Goal: Information Seeking & Learning: Check status

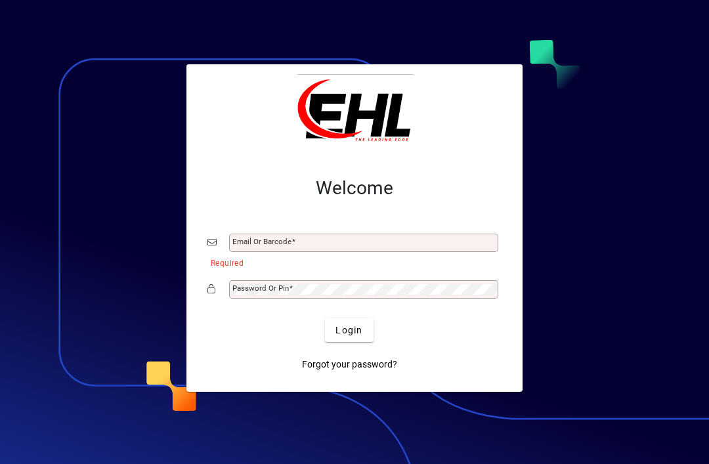
click at [321, 241] on input "Email or Barcode" at bounding box center [364, 243] width 265 height 10
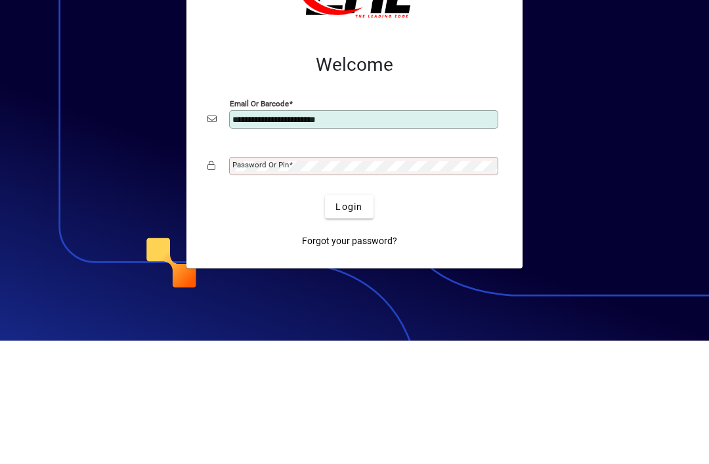
type input "**********"
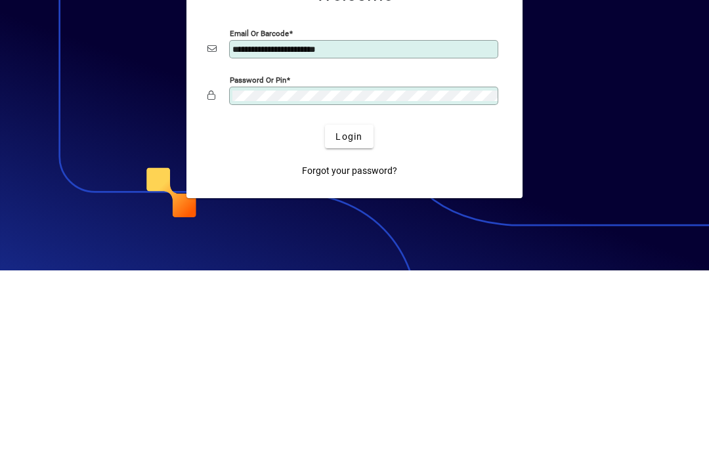
click at [354, 323] on span "Login" at bounding box center [348, 330] width 27 height 14
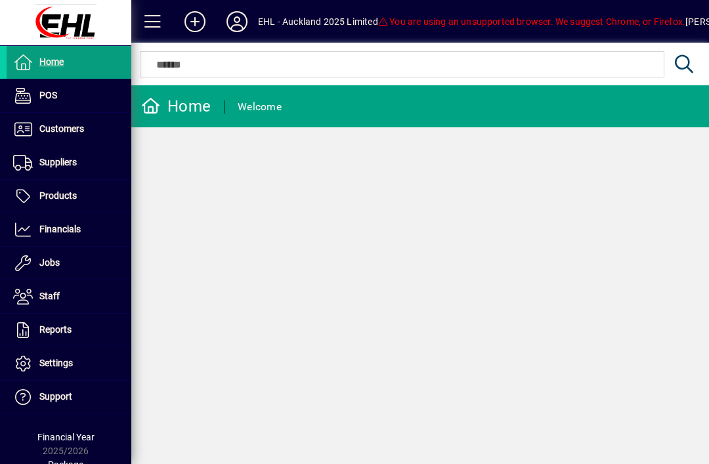
click at [69, 157] on span "Suppliers" at bounding box center [57, 162] width 37 height 10
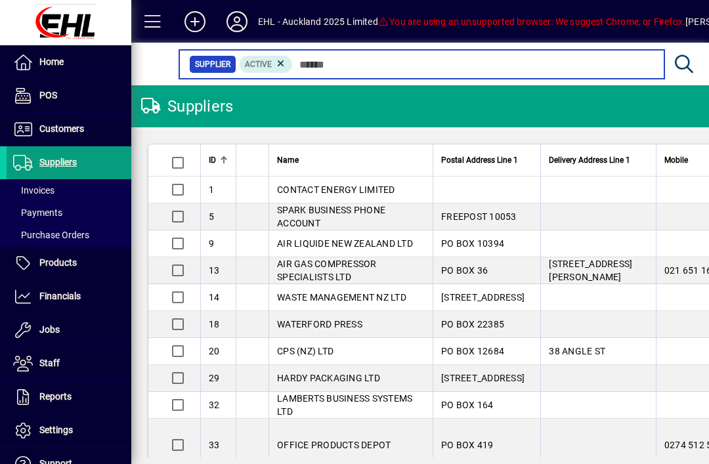
click at [319, 64] on input "text" at bounding box center [474, 64] width 362 height 18
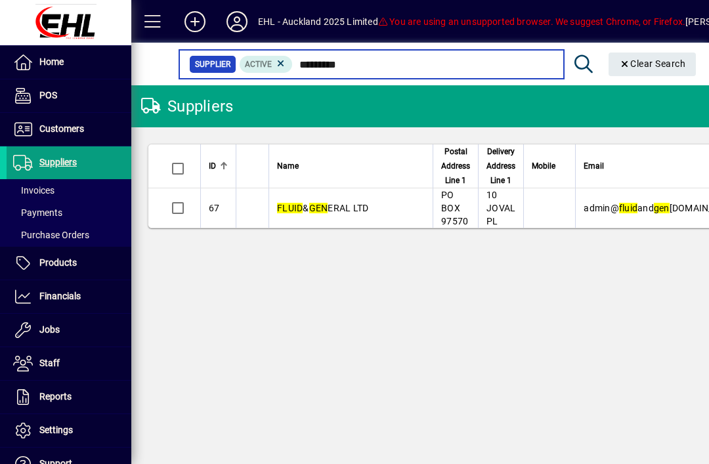
type input "*********"
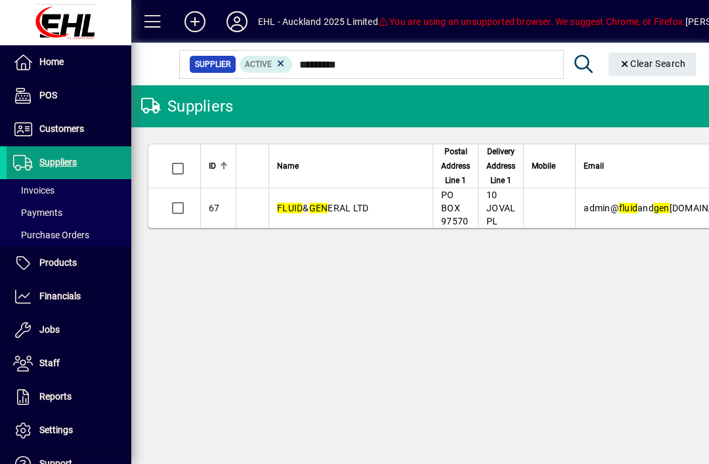
click at [339, 206] on span "FLUID & GEN ERAL LTD" at bounding box center [322, 208] width 91 height 10
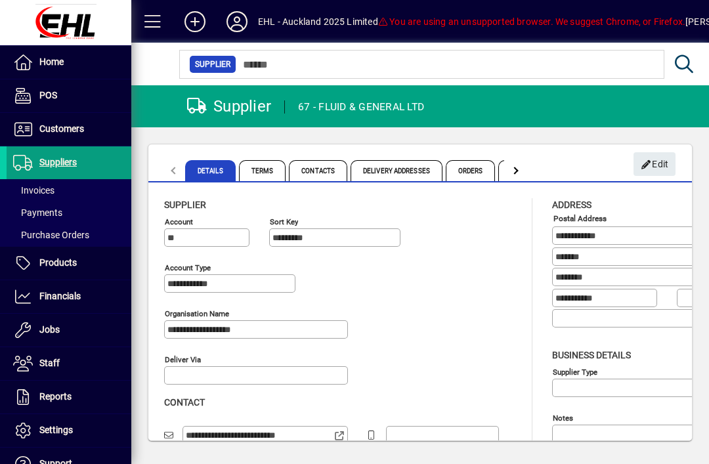
click at [49, 191] on span "Invoices" at bounding box center [33, 190] width 41 height 10
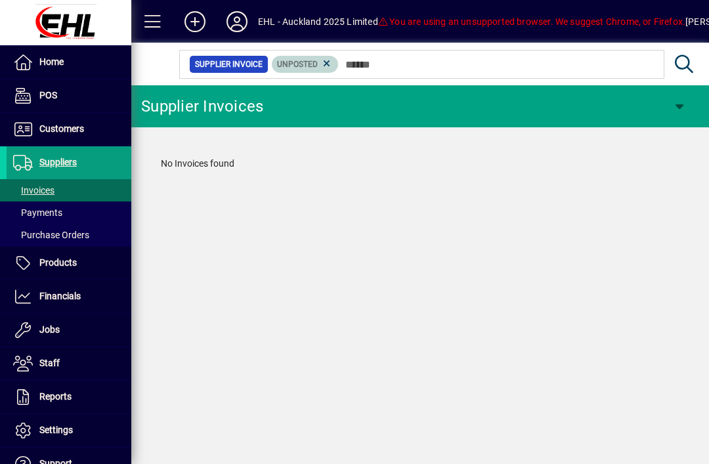
click at [328, 62] on icon at bounding box center [327, 64] width 12 height 12
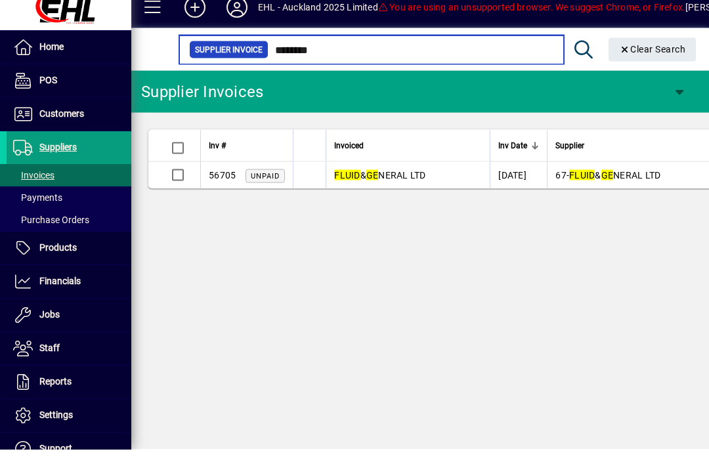
type input "********"
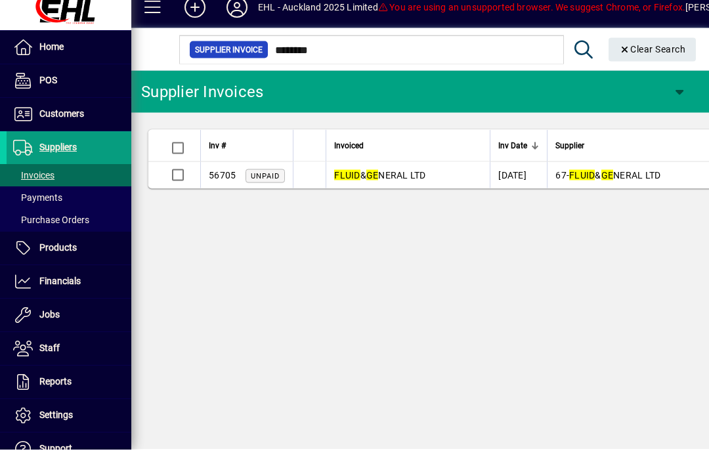
click at [368, 184] on span "FLUID & GE NERAL LTD" at bounding box center [379, 189] width 91 height 10
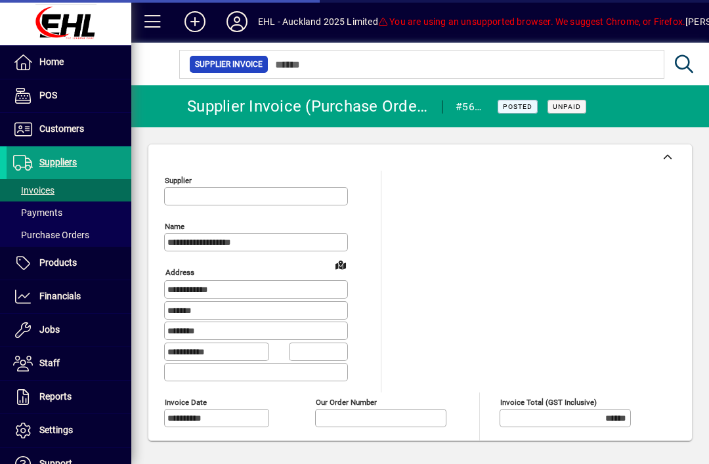
type input "**********"
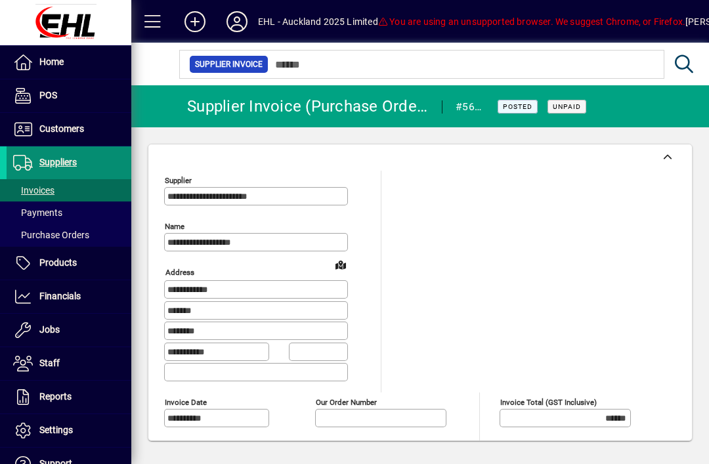
click at [49, 165] on span "Suppliers" at bounding box center [57, 162] width 37 height 10
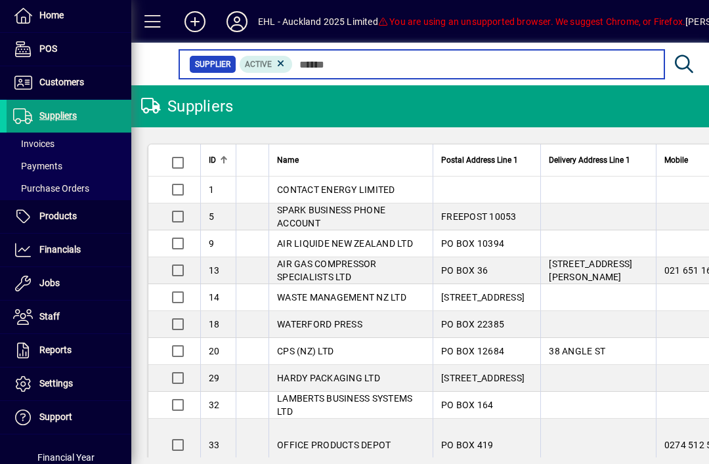
scroll to position [47, 0]
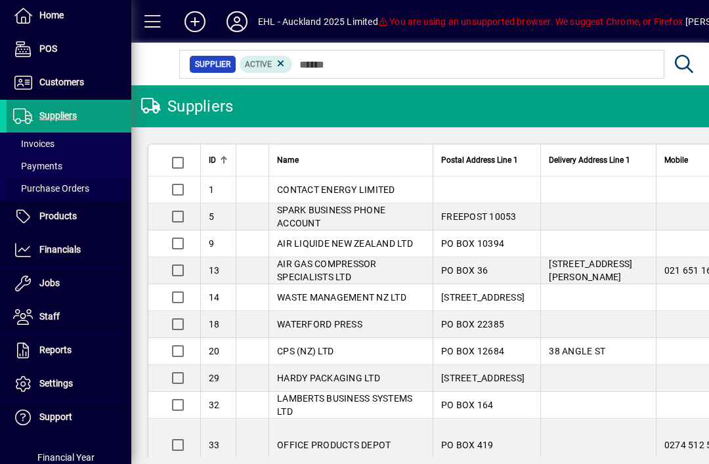
click at [74, 186] on span "Purchase Orders" at bounding box center [51, 188] width 76 height 10
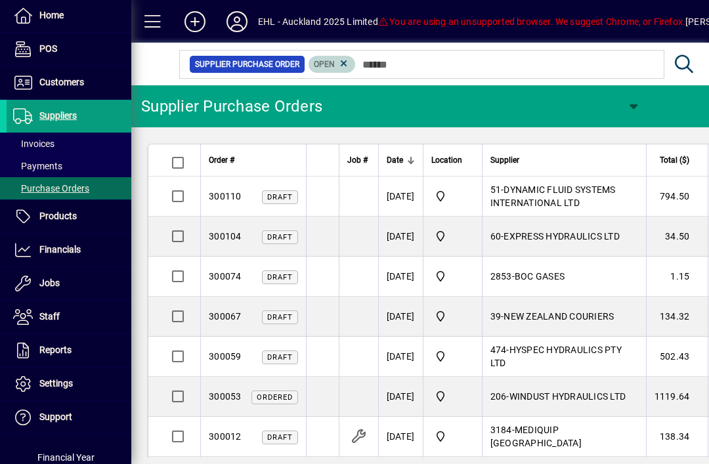
click at [350, 66] on icon at bounding box center [344, 64] width 12 height 12
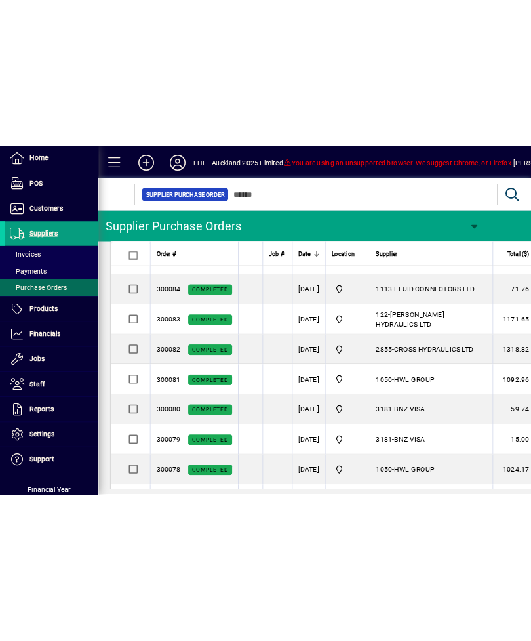
scroll to position [1159, 0]
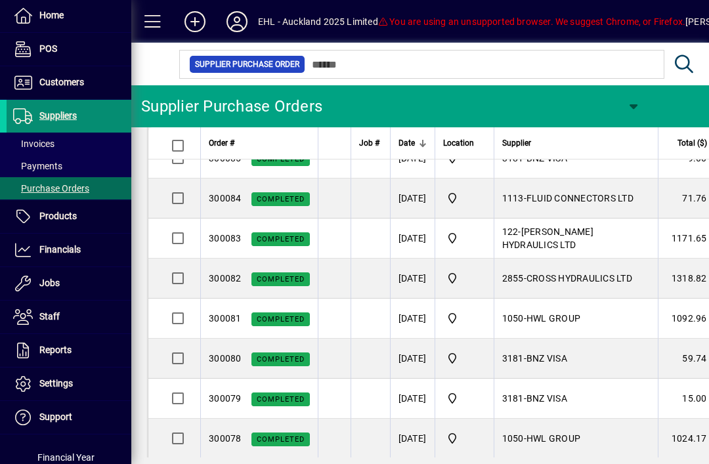
click at [58, 116] on span "Suppliers" at bounding box center [57, 115] width 37 height 10
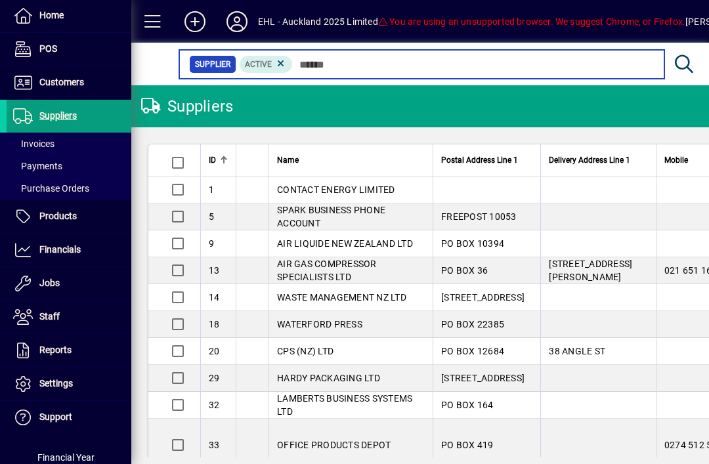
click at [310, 65] on input "text" at bounding box center [474, 64] width 362 height 18
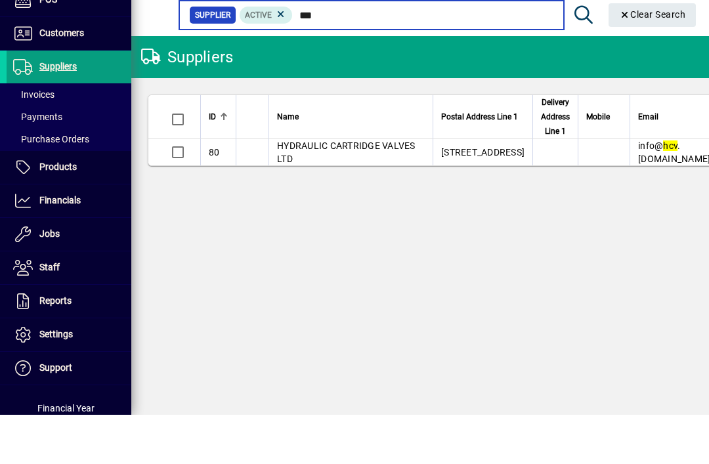
type input "***"
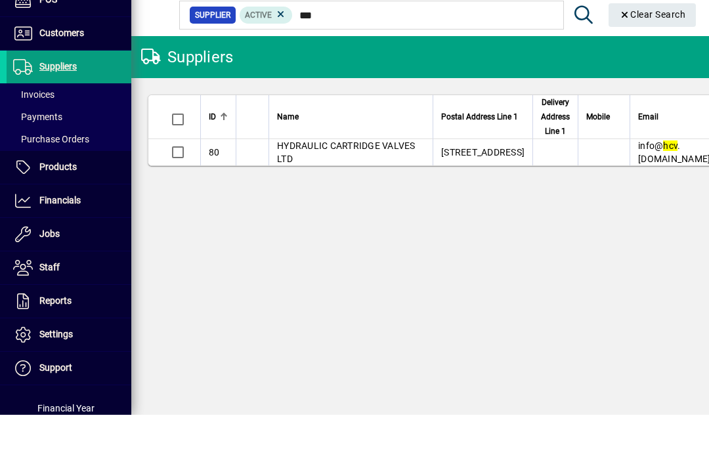
click at [331, 190] on span "HYDRAULIC CARTRIDGE VALVES LTD" at bounding box center [346, 202] width 138 height 24
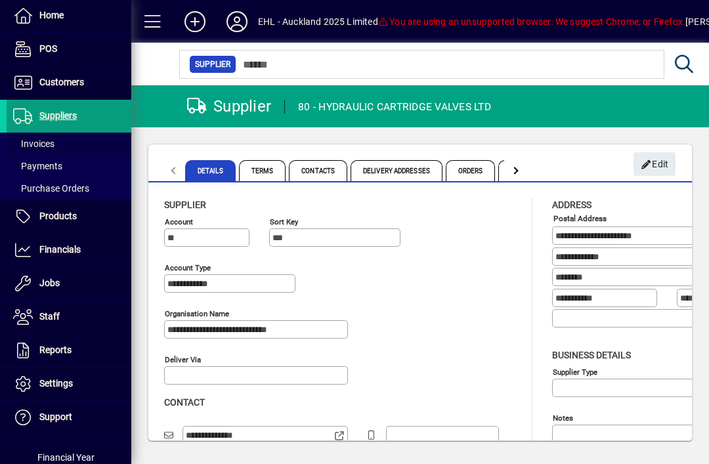
click at [43, 142] on span "Invoices" at bounding box center [33, 143] width 41 height 10
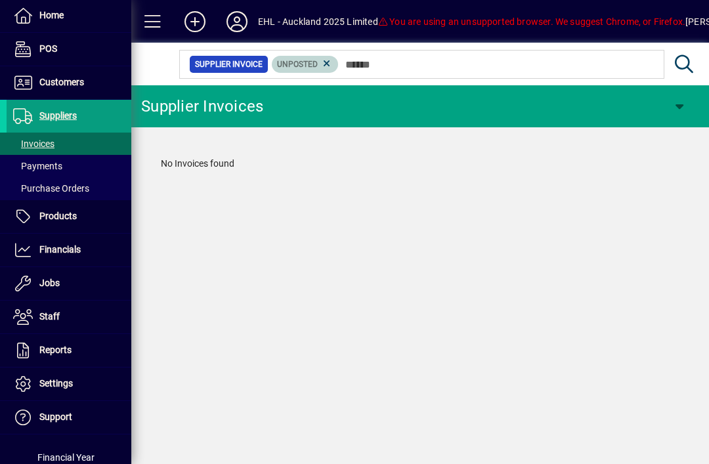
click at [333, 62] on icon at bounding box center [327, 64] width 12 height 12
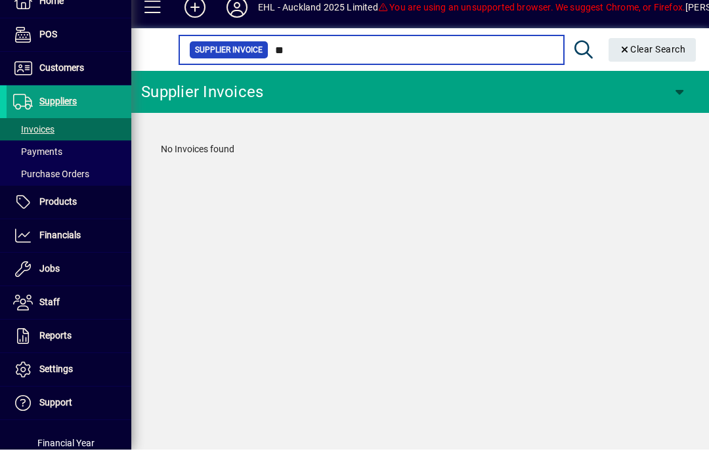
type input "*"
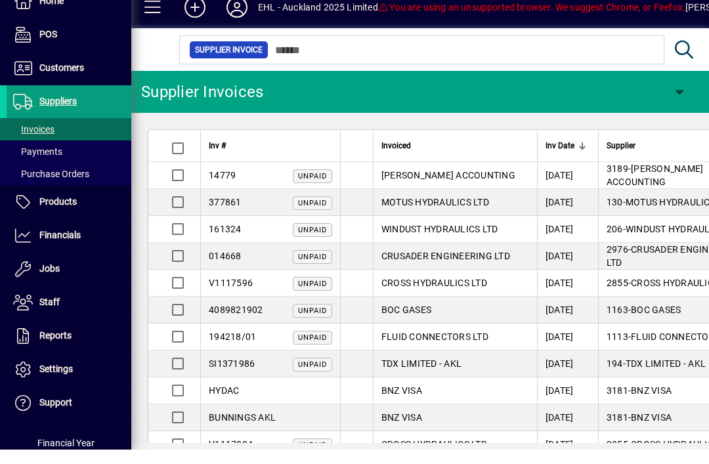
click at [45, 110] on span "Suppliers" at bounding box center [57, 115] width 37 height 10
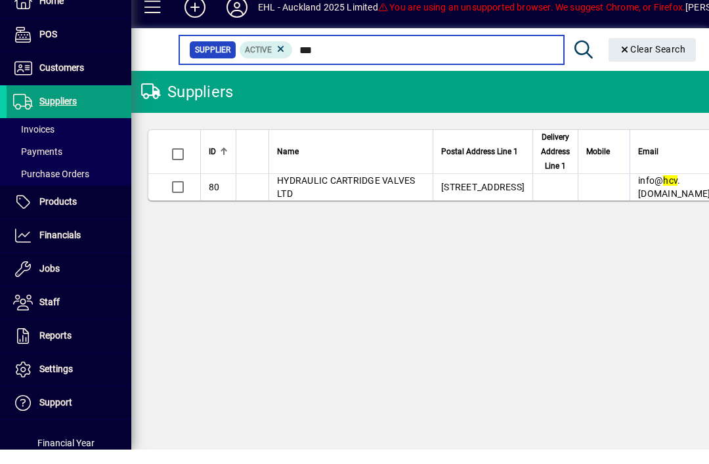
type input "***"
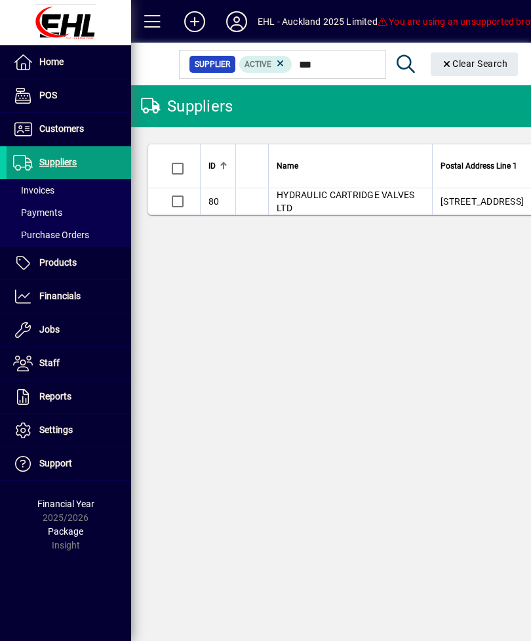
click at [312, 205] on span "HYDRAULIC CARTRIDGE VALVES LTD" at bounding box center [346, 202] width 138 height 24
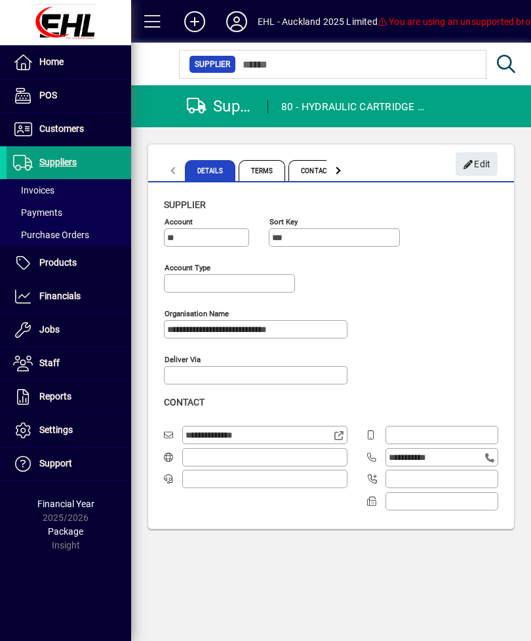
type input "**********"
click at [339, 171] on div at bounding box center [336, 170] width 7 height 7
click at [339, 170] on div at bounding box center [336, 170] width 7 height 7
click at [339, 173] on div at bounding box center [339, 170] width 24 height 31
click at [341, 168] on div at bounding box center [339, 170] width 24 height 31
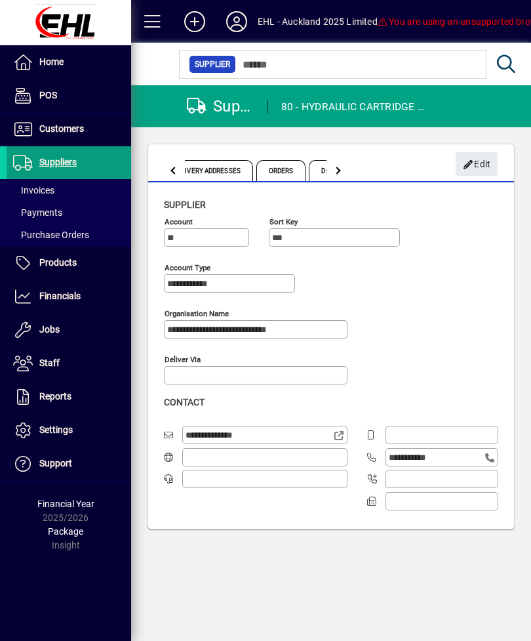
click at [339, 171] on div at bounding box center [336, 170] width 7 height 7
click at [339, 173] on div at bounding box center [339, 170] width 24 height 31
click at [339, 171] on div at bounding box center [336, 170] width 7 height 7
click at [340, 169] on div at bounding box center [339, 170] width 24 height 31
click at [342, 169] on div at bounding box center [339, 170] width 24 height 31
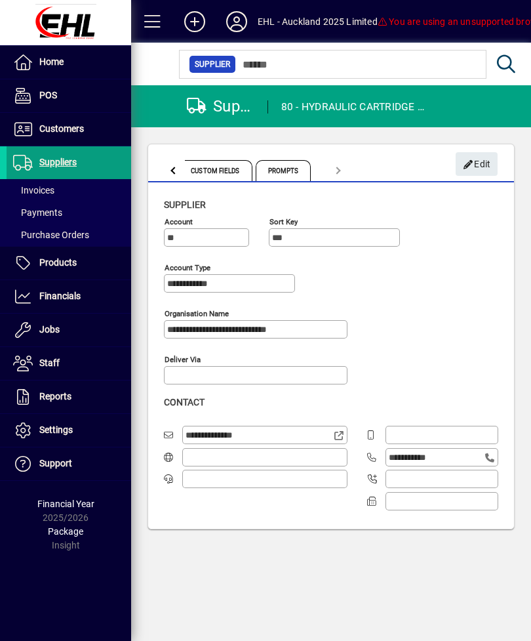
click at [339, 173] on mat-tab-header "Details Terms Contacts Delivery Addresses Orders Documents / Images Custom Fiel…" at bounding box center [255, 170] width 189 height 31
click at [53, 210] on span "Payments" at bounding box center [37, 212] width 49 height 10
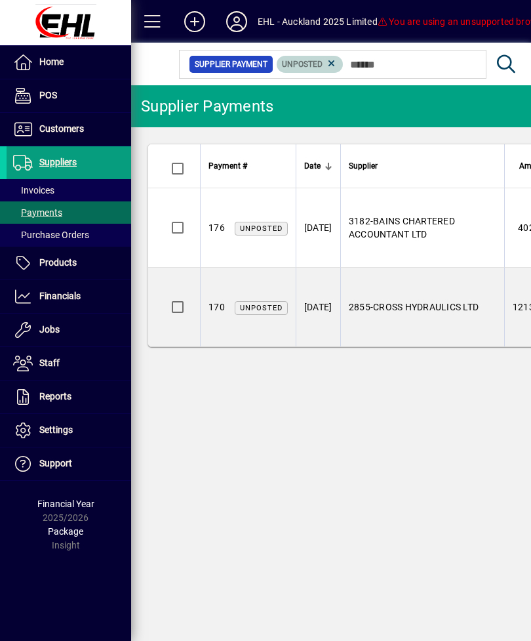
click at [336, 63] on icon at bounding box center [332, 64] width 12 height 12
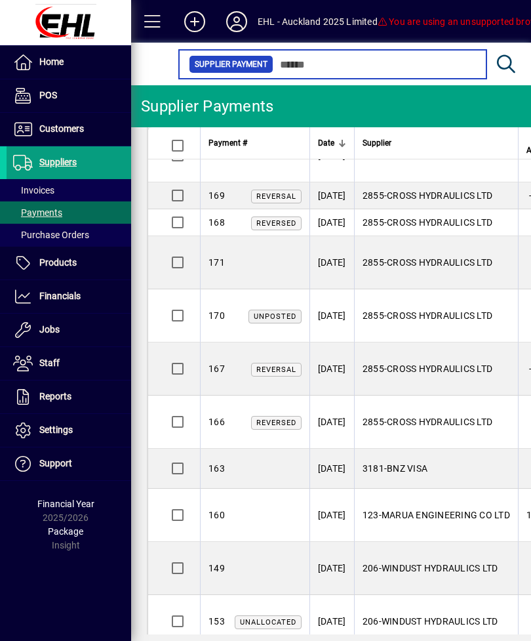
scroll to position [510, 0]
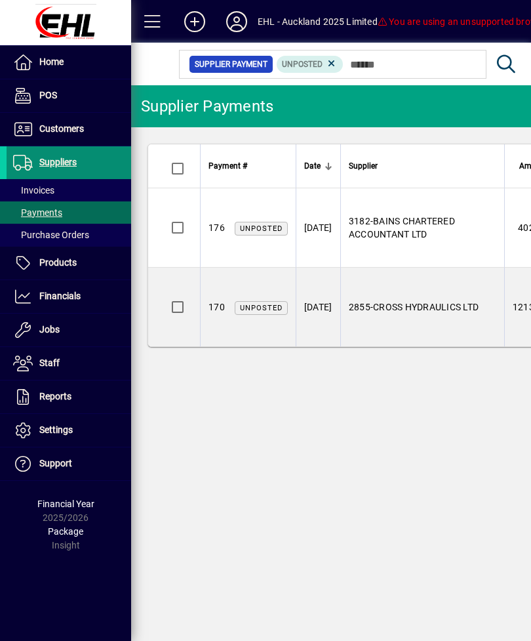
click at [68, 163] on span "Suppliers" at bounding box center [57, 162] width 37 height 10
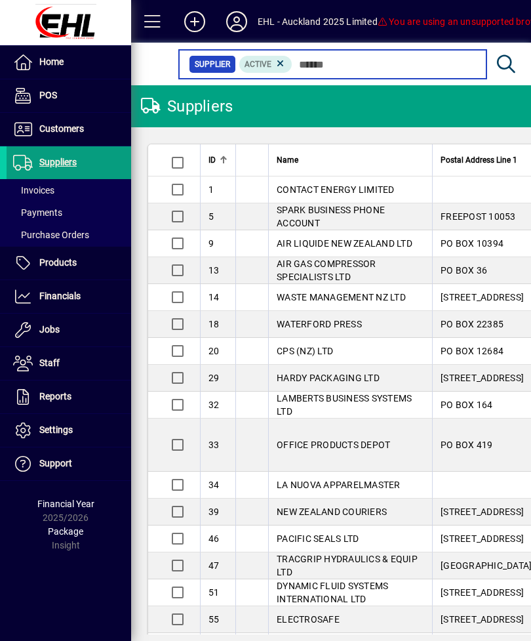
click at [318, 71] on input "text" at bounding box center [385, 64] width 184 height 18
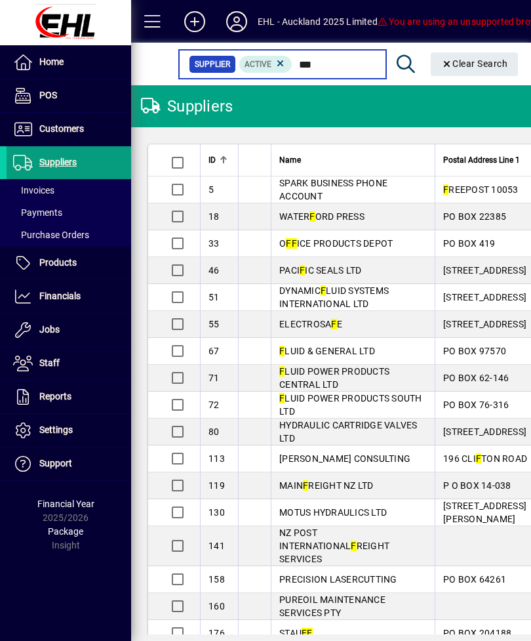
type input "****"
